Goal: Navigation & Orientation: Go to known website

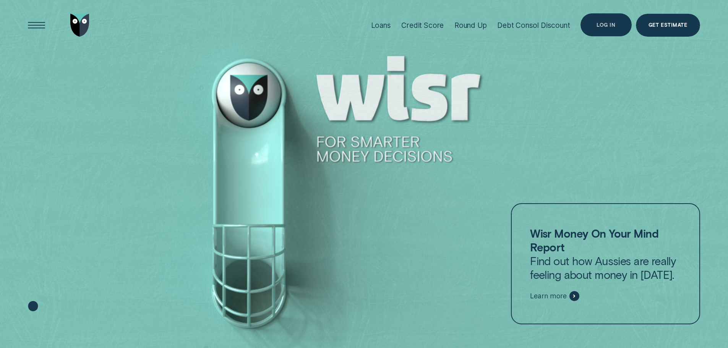
click at [602, 23] on div "Log in" at bounding box center [605, 25] width 19 height 5
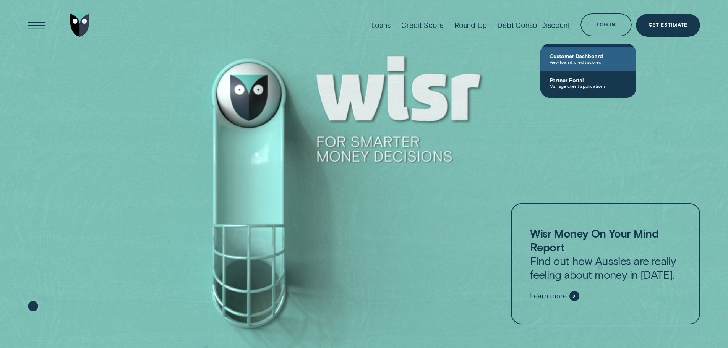
click at [585, 58] on span "Customer Dashboard" at bounding box center [587, 56] width 77 height 6
